Goal: Information Seeking & Learning: Learn about a topic

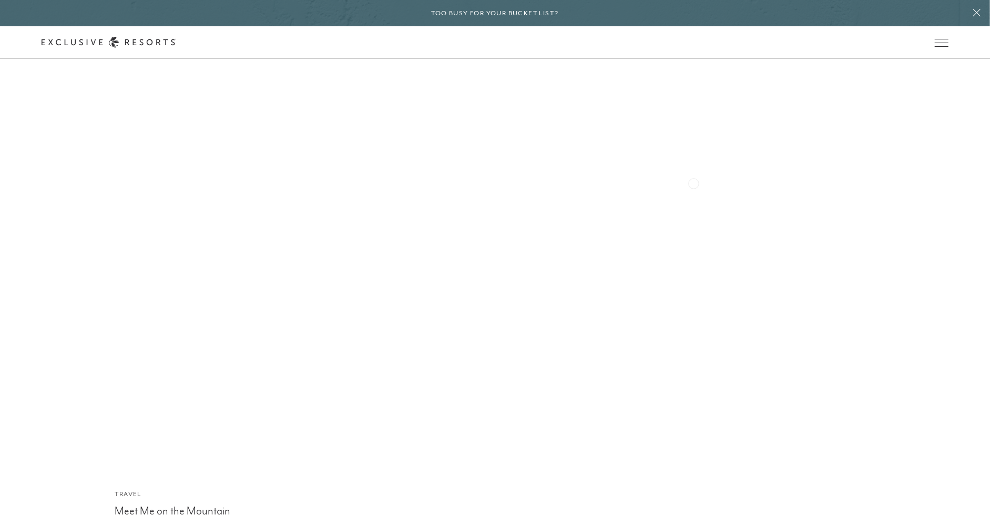
scroll to position [7159, 0]
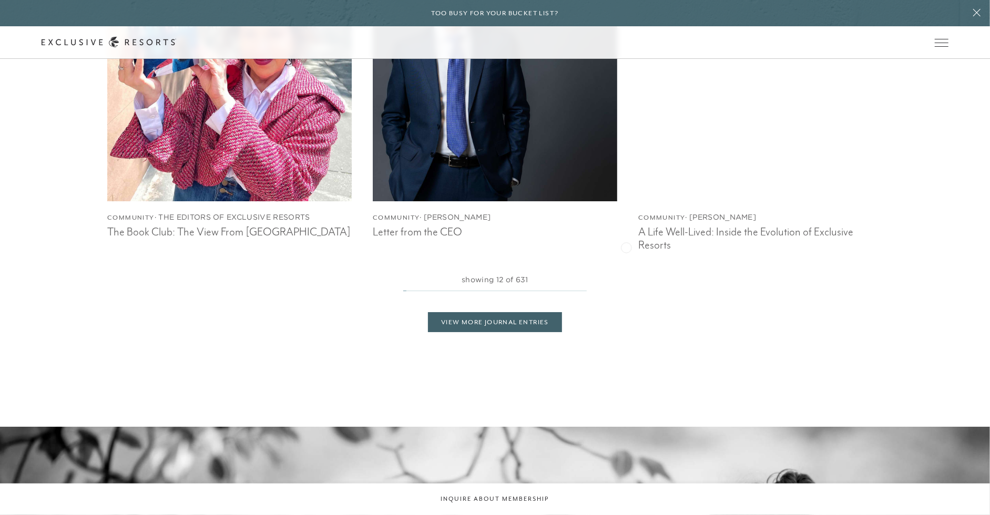
scroll to position [2808, 0]
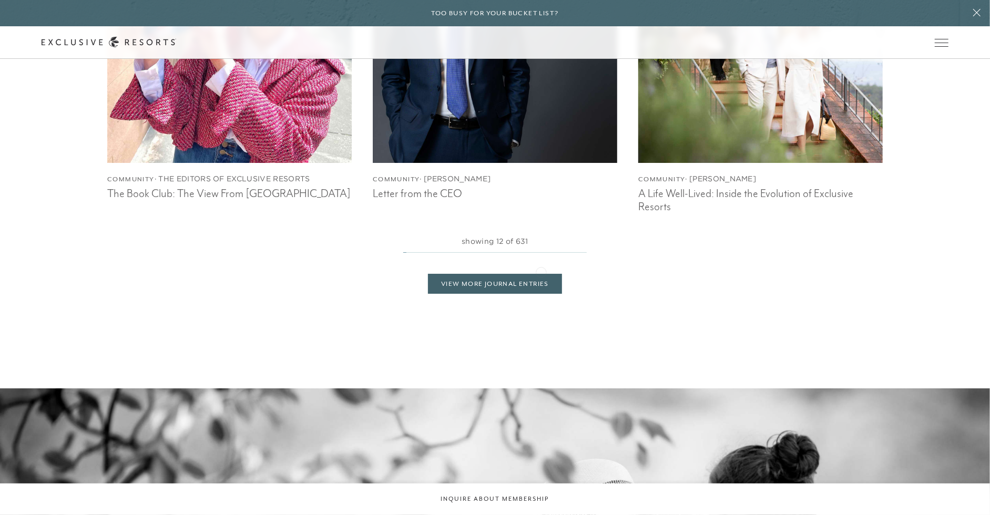
click at [541, 271] on div "View More Journal Entries" at bounding box center [495, 273] width 776 height 41
click at [538, 282] on link "View More Journal Entries" at bounding box center [495, 284] width 134 height 20
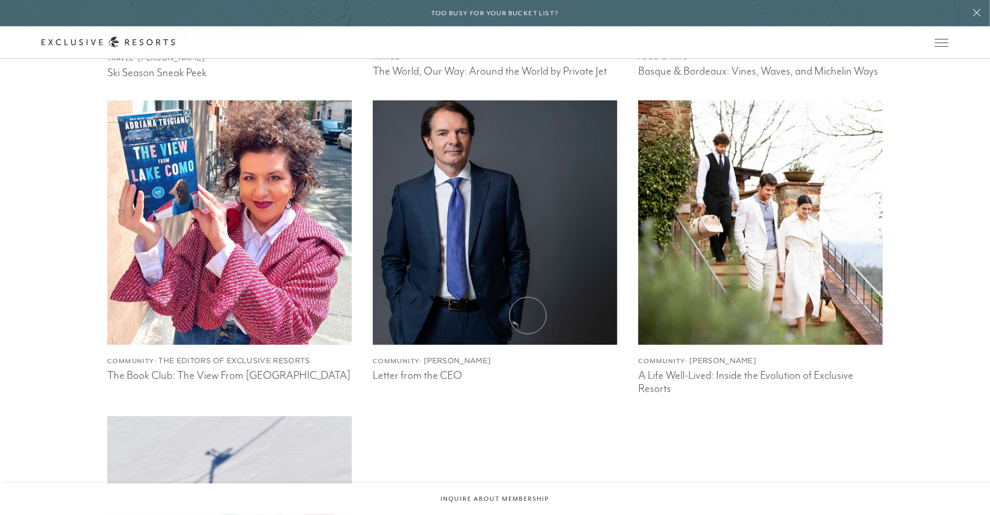
scroll to position [2625, 0]
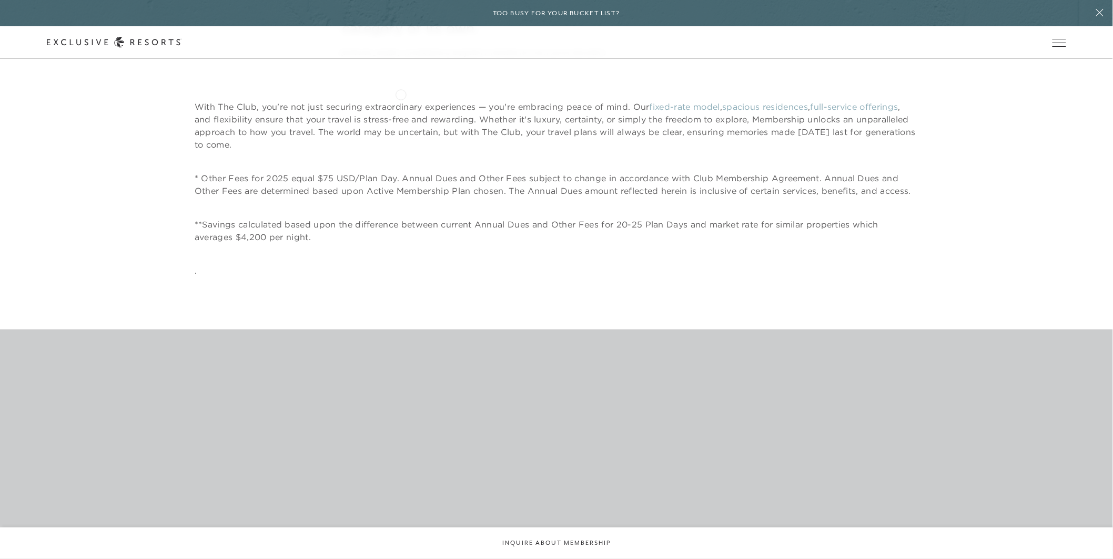
scroll to position [3820, 0]
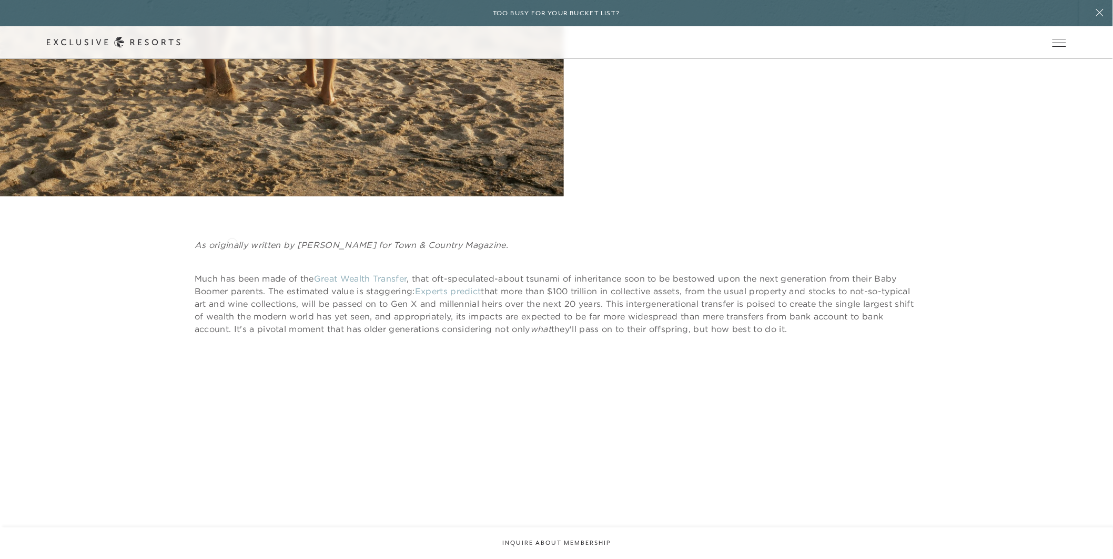
scroll to position [480, 0]
